Goal: Transaction & Acquisition: Purchase product/service

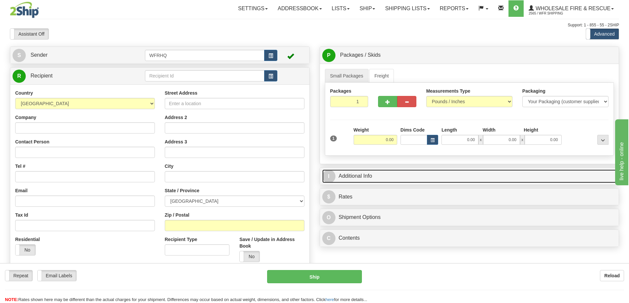
click at [371, 174] on link "I Additional Info" at bounding box center [469, 177] width 294 height 14
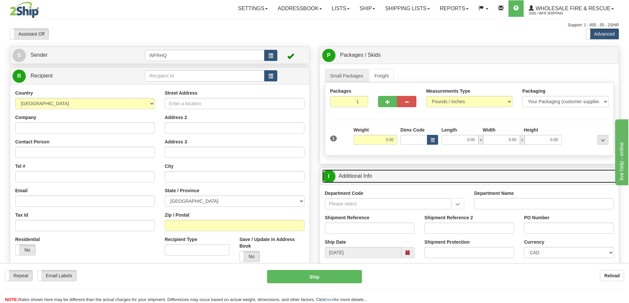
click at [405, 251] on span at bounding box center [407, 252] width 13 height 11
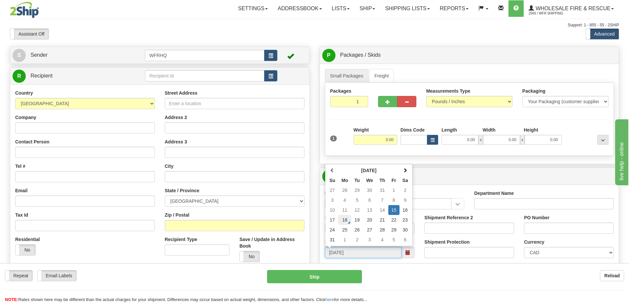
click at [348, 221] on td "18" at bounding box center [344, 220] width 13 height 10
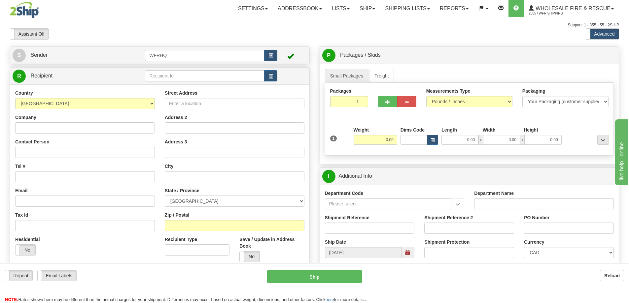
type input "[DATE]"
click at [173, 76] on input "text" at bounding box center [204, 75] width 119 height 11
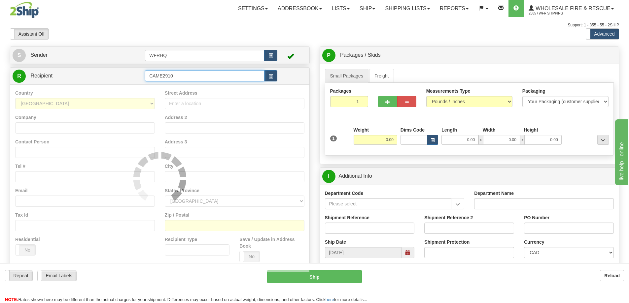
type input "CAME2910"
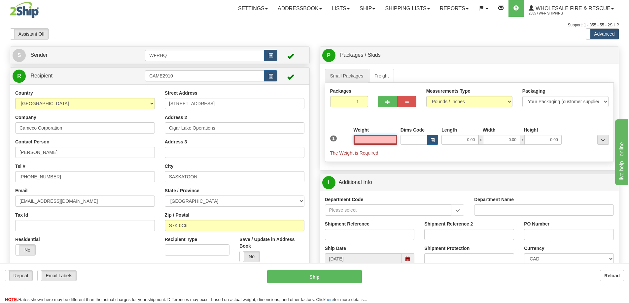
click at [372, 141] on input "text" at bounding box center [375, 140] width 44 height 10
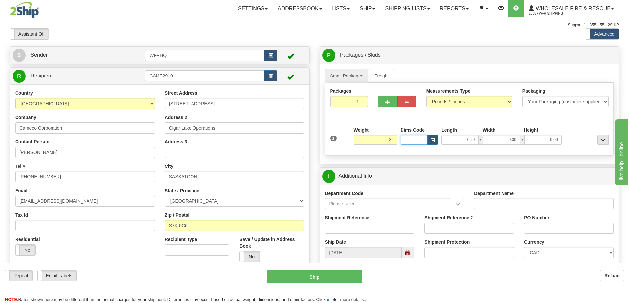
type input "32.00"
type input "19.00"
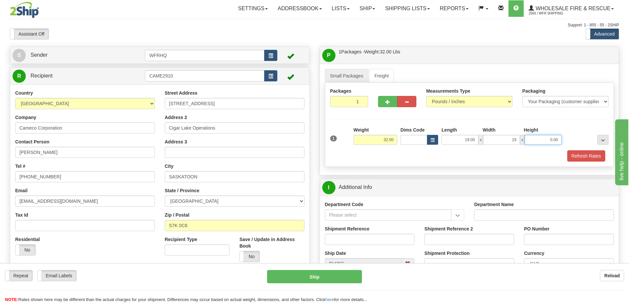
type input "19.00"
type input "7.00"
drag, startPoint x: 357, startPoint y: 102, endPoint x: 404, endPoint y: 114, distance: 47.9
click at [404, 114] on div "Packages 1 1 Measurements Type" at bounding box center [469, 125] width 289 height 84
type input "5"
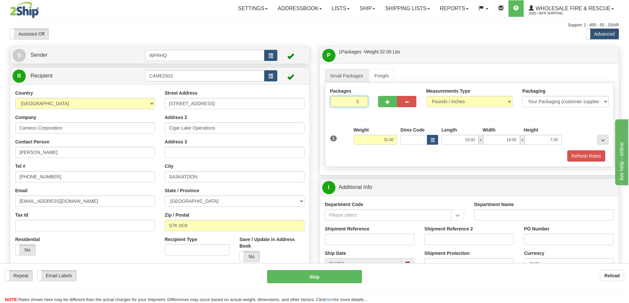
radio input "true"
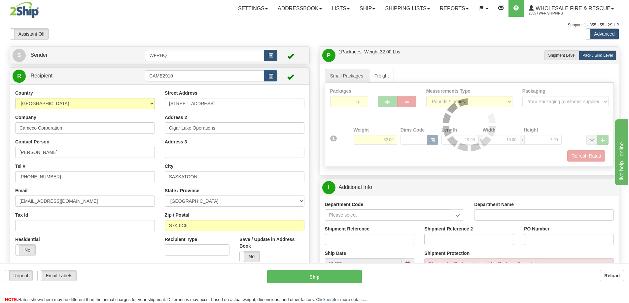
click at [404, 114] on div "Packages 5 1 Measurements Type" at bounding box center [469, 125] width 289 height 84
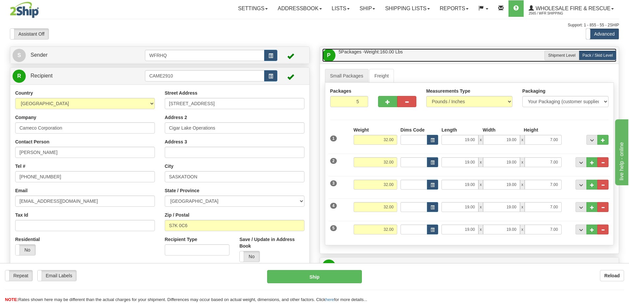
click at [421, 51] on link "P Packages / Skids 5 Packages - Weight: 160.00 Lbs 1 Skids - Weight: 0.00 Lbs" at bounding box center [469, 56] width 294 height 14
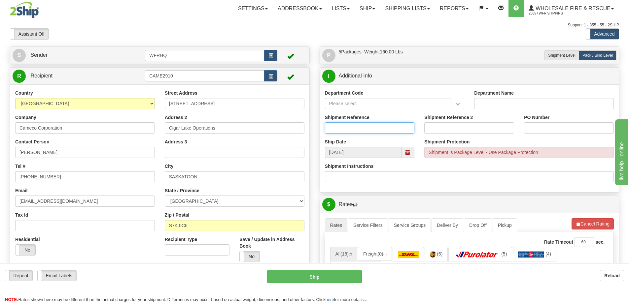
click at [358, 129] on input "Shipment Reference" at bounding box center [370, 127] width 90 height 11
type input "S45620-30426, S44759-29447"
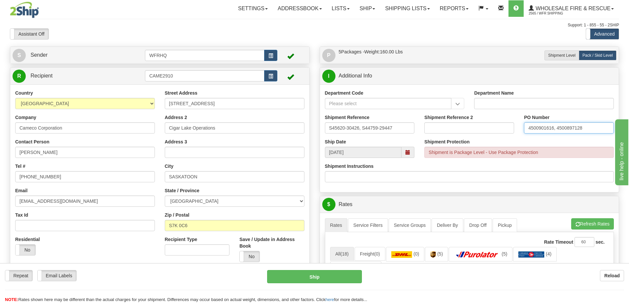
type input "4500901616, 4500897128"
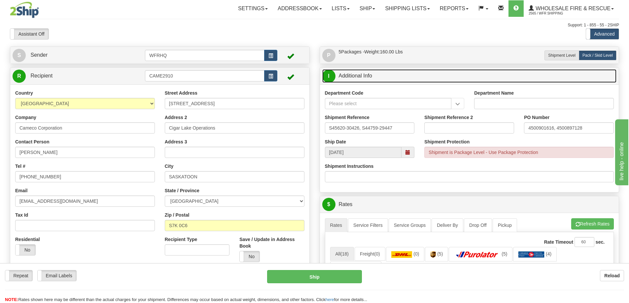
click at [441, 79] on link "I Additional Info" at bounding box center [469, 76] width 294 height 14
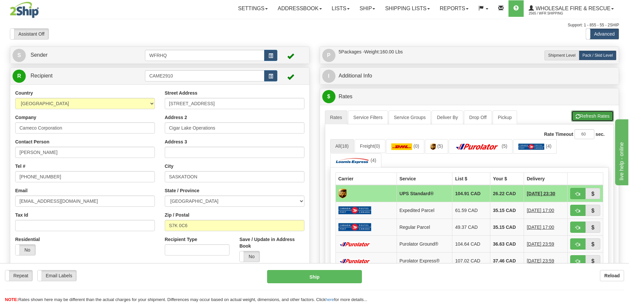
click at [594, 114] on button "Refresh Rates" at bounding box center [592, 116] width 43 height 11
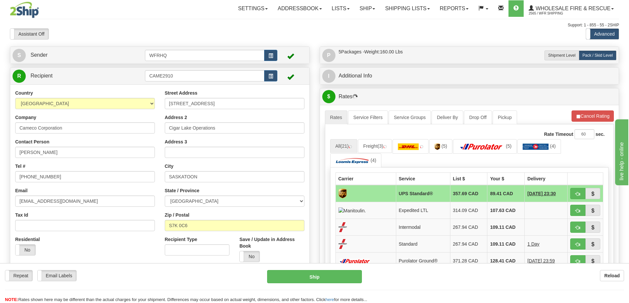
scroll to position [99, 0]
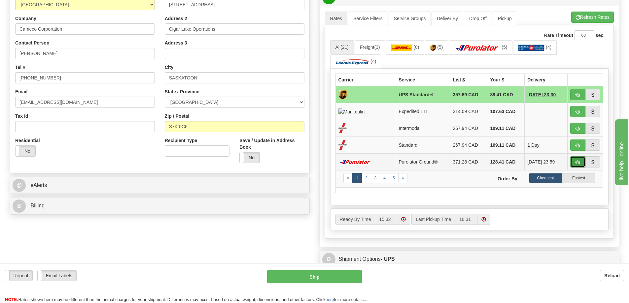
click at [578, 163] on span "button" at bounding box center [577, 162] width 5 height 4
type input "260"
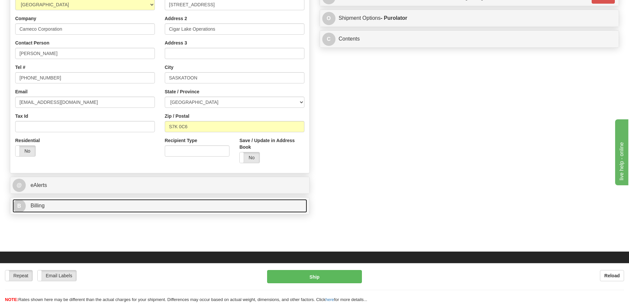
click at [59, 210] on link "B Billing" at bounding box center [160, 206] width 294 height 14
